Goal: Find specific page/section: Find specific page/section

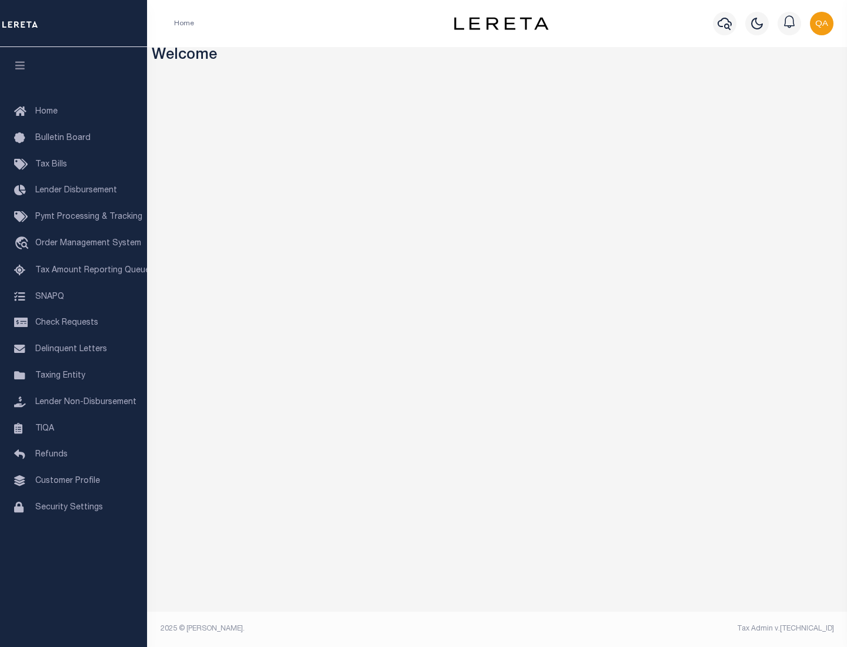
click at [74, 428] on link "TIQA" at bounding box center [73, 429] width 147 height 26
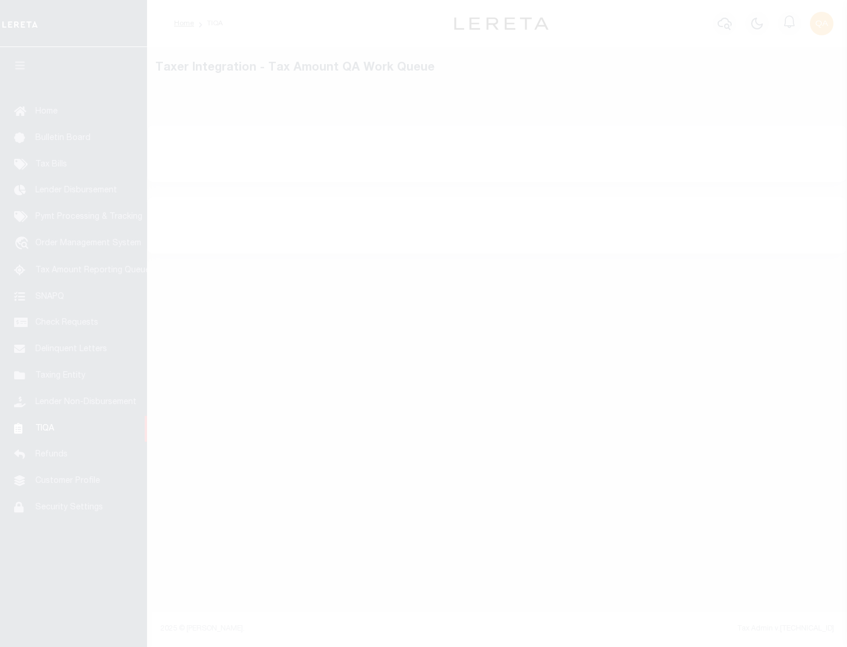
select select "200"
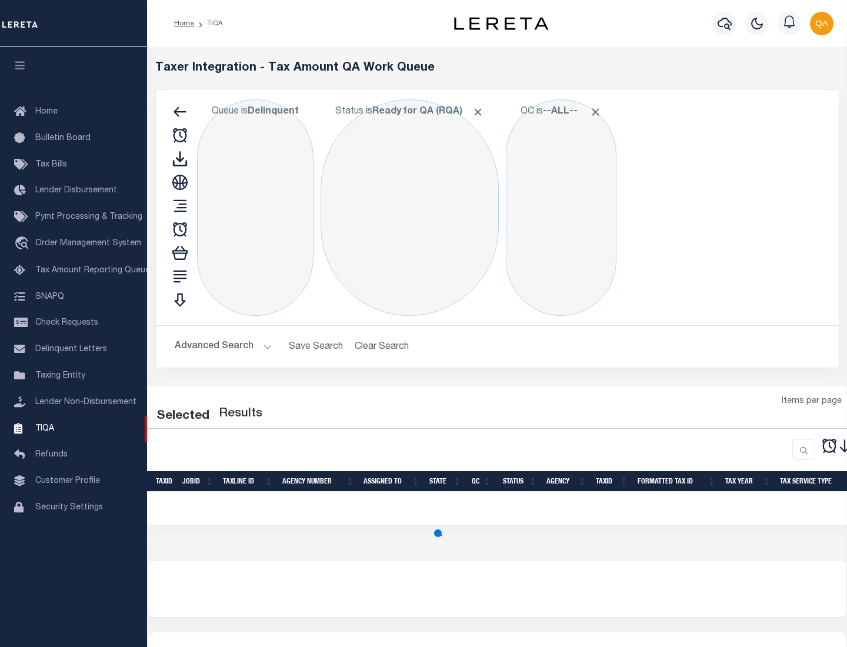
select select "200"
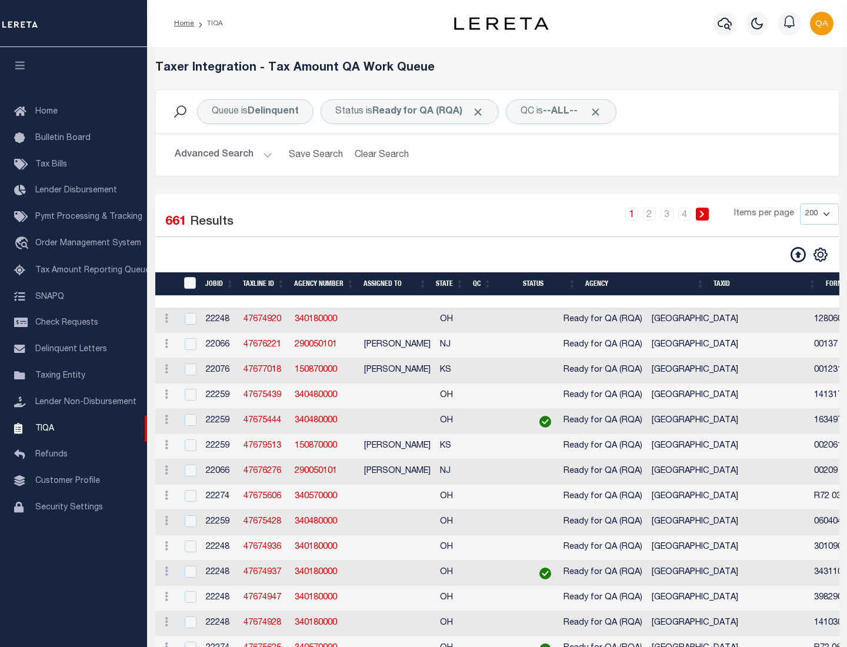
click at [482, 112] on span "Click to Remove" at bounding box center [478, 112] width 12 height 12
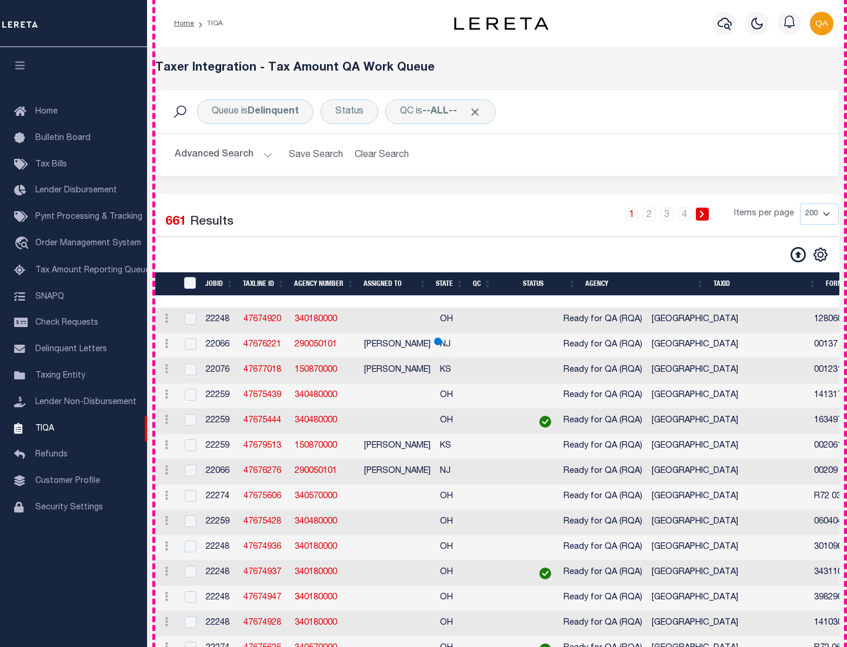
scroll to position [2514, 0]
